Goal: Task Accomplishment & Management: Manage account settings

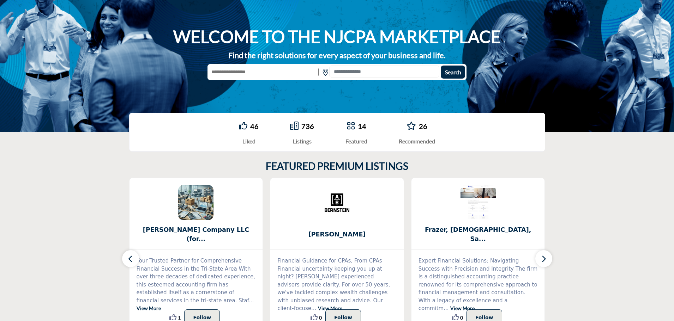
scroll to position [35, 0]
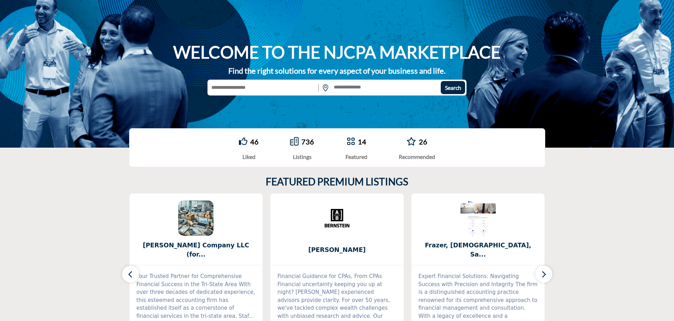
click at [294, 83] on input "text" at bounding box center [261, 87] width 109 height 13
type input "***"
click at [441, 81] on button "Search" at bounding box center [453, 87] width 24 height 13
click at [449, 84] on button "Search" at bounding box center [453, 87] width 24 height 13
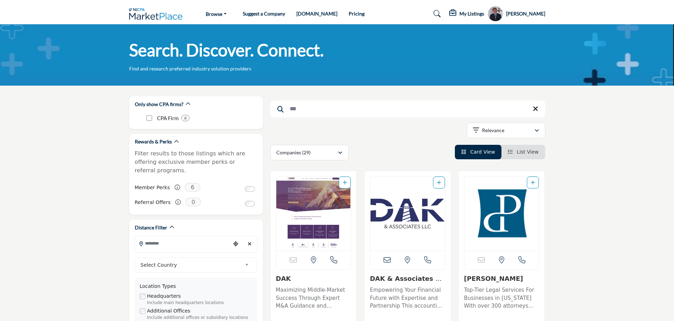
click at [511, 15] on h5 "[PERSON_NAME]" at bounding box center [525, 13] width 39 height 7
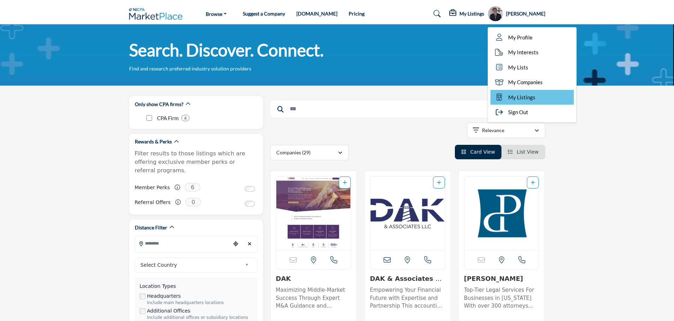
click at [514, 90] on link "My Listings" at bounding box center [531, 97] width 83 height 15
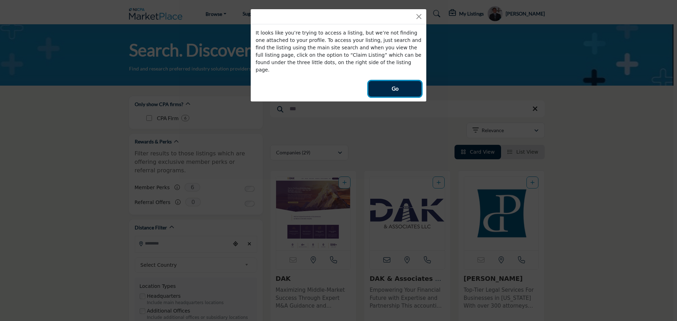
click at [409, 81] on button "Go" at bounding box center [395, 89] width 53 height 16
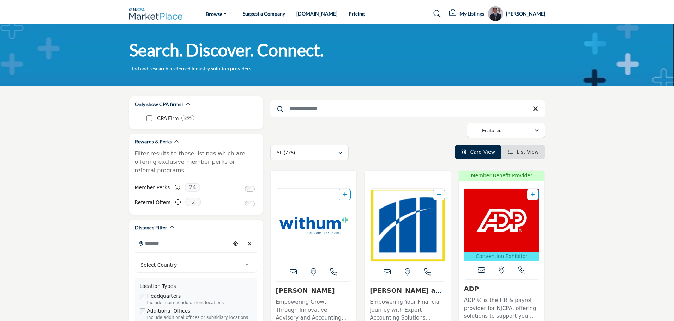
click at [463, 12] on h5 "My Listings" at bounding box center [471, 14] width 25 height 6
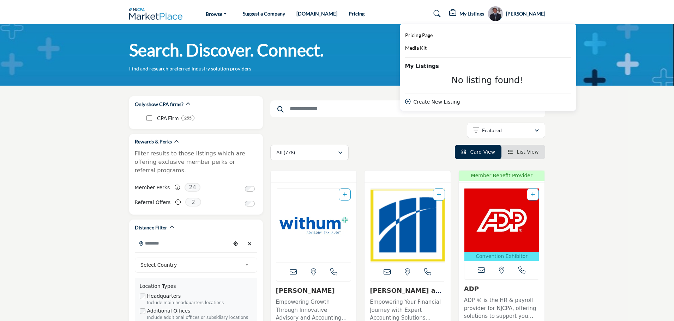
click at [518, 13] on h5 "[PERSON_NAME]" at bounding box center [525, 13] width 39 height 7
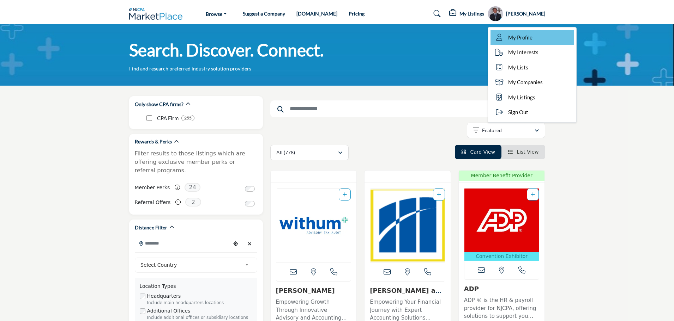
click at [515, 39] on span "My Profile" at bounding box center [520, 38] width 24 height 8
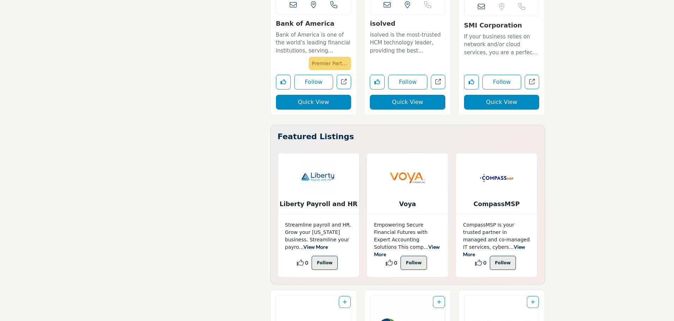
scroll to position [3210, 0]
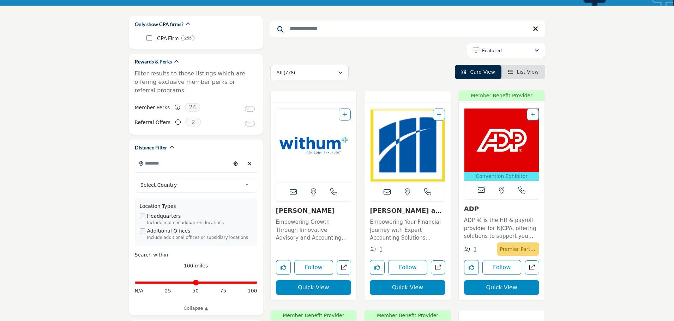
scroll to position [0, 0]
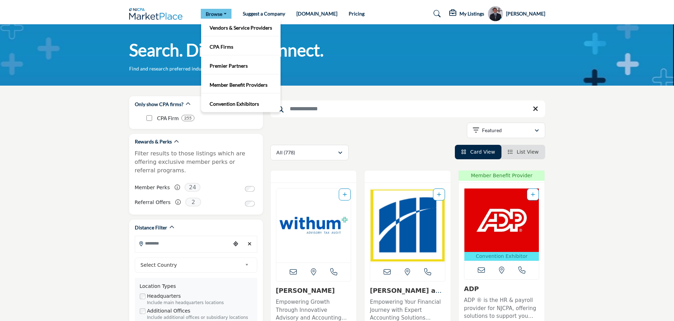
click at [223, 15] on link "Browse" at bounding box center [216, 14] width 31 height 10
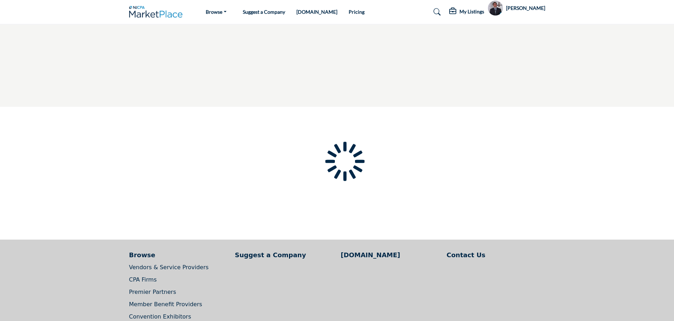
click at [0, 0] on div at bounding box center [0, 0] width 0 height 0
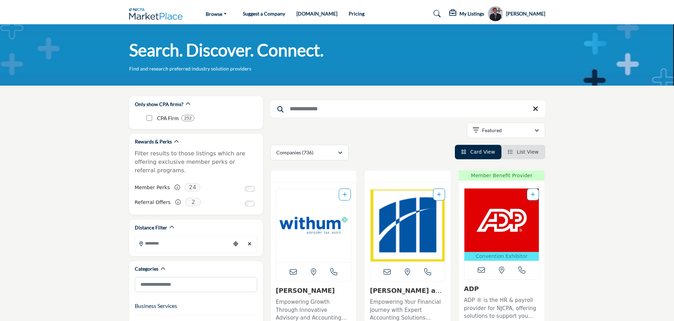
click at [349, 14] on link "Pricing" at bounding box center [357, 14] width 16 height 6
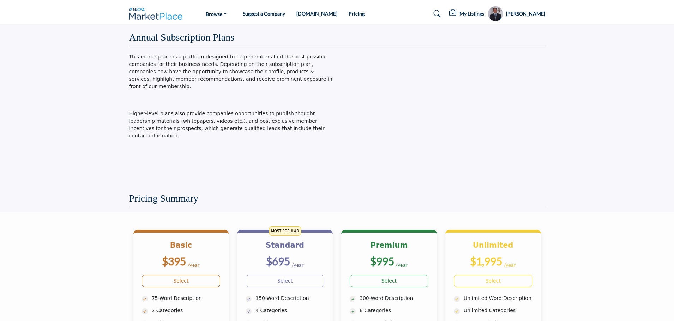
click at [459, 14] on h5 "My Listings" at bounding box center [471, 14] width 25 height 6
click at [515, 12] on h5 "[PERSON_NAME]" at bounding box center [525, 13] width 39 height 7
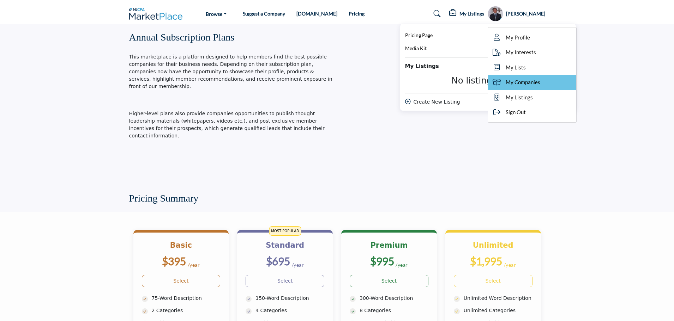
click at [520, 81] on span "My Companies" at bounding box center [523, 82] width 35 height 8
